Goal: Find specific page/section

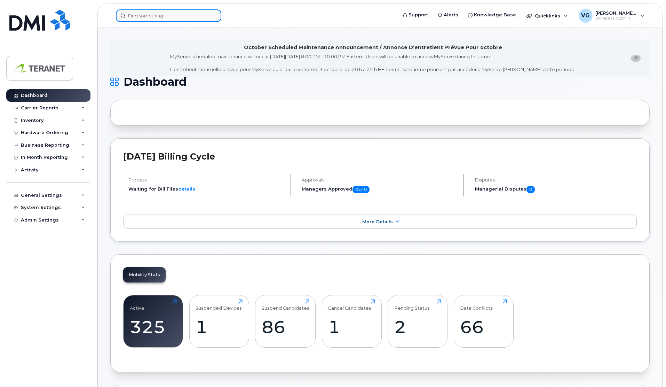
click at [127, 16] on input at bounding box center [168, 15] width 105 height 13
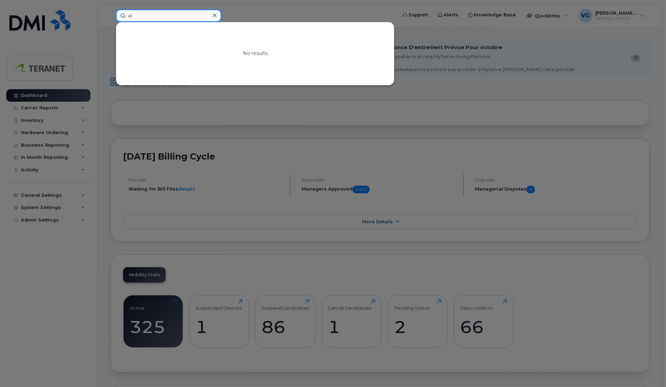
type input "e"
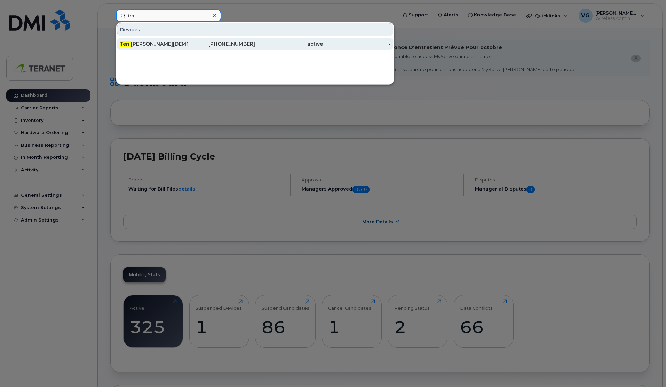
type input "teni"
click at [135, 44] on div "[PERSON_NAME][DEMOGRAPHIC_DATA]" at bounding box center [154, 43] width 68 height 7
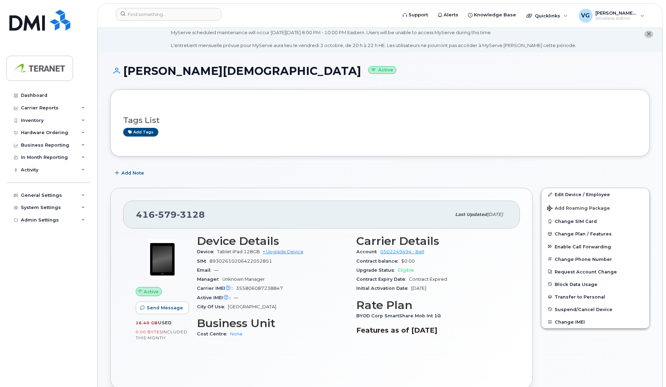
scroll to position [14, 0]
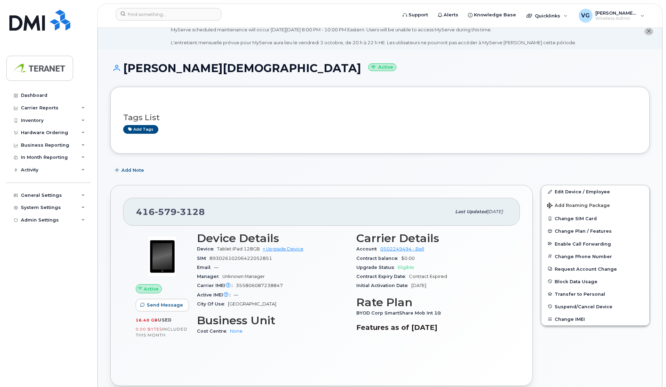
click at [257, 165] on div "Add Note" at bounding box center [380, 170] width 540 height 13
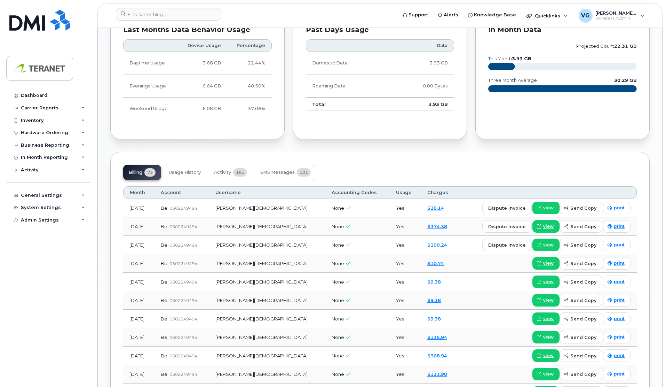
scroll to position [399, 0]
click at [551, 228] on link "view" at bounding box center [546, 226] width 27 height 13
click at [551, 206] on span "view" at bounding box center [548, 207] width 10 height 6
click at [547, 241] on span "view" at bounding box center [548, 244] width 10 height 6
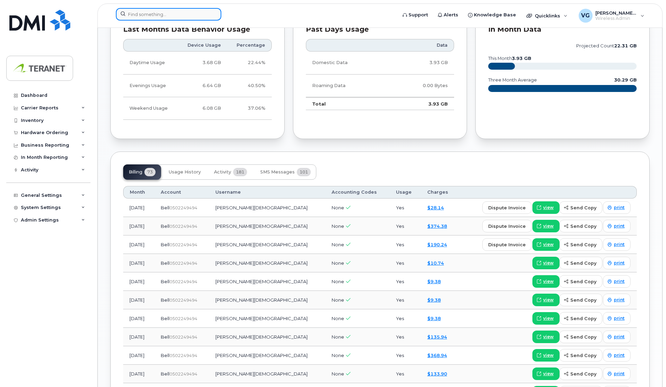
click at [160, 9] on input at bounding box center [168, 14] width 105 height 13
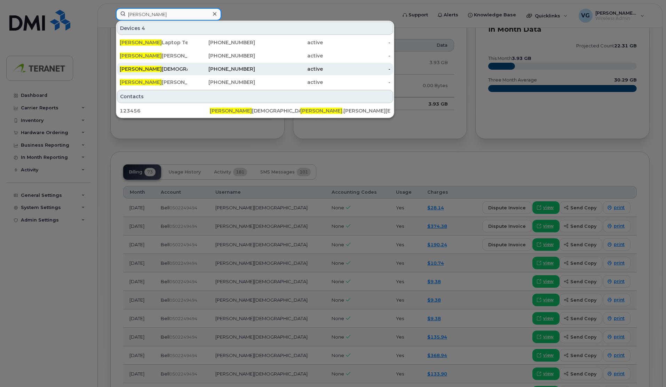
type input "vince"
click at [164, 69] on div "Vince Gismondi" at bounding box center [154, 68] width 68 height 7
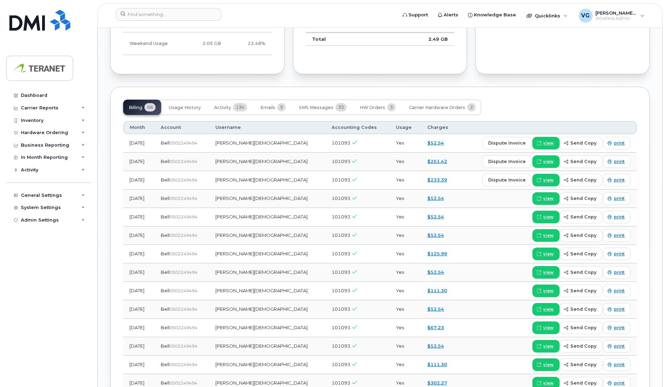
scroll to position [500, 0]
click at [542, 177] on span at bounding box center [539, 179] width 6 height 6
click at [548, 160] on span "view" at bounding box center [548, 161] width 10 height 6
